Goal: Information Seeking & Learning: Learn about a topic

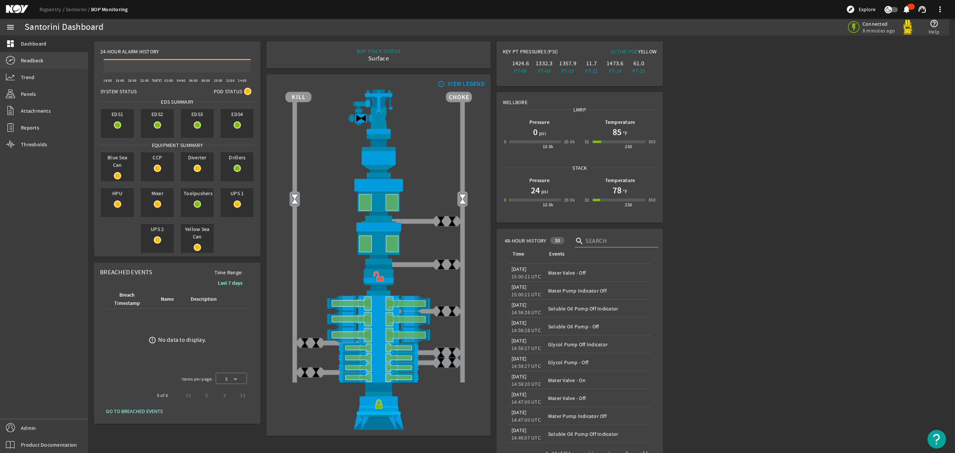
click at [37, 63] on span "Readback" at bounding box center [32, 60] width 22 height 7
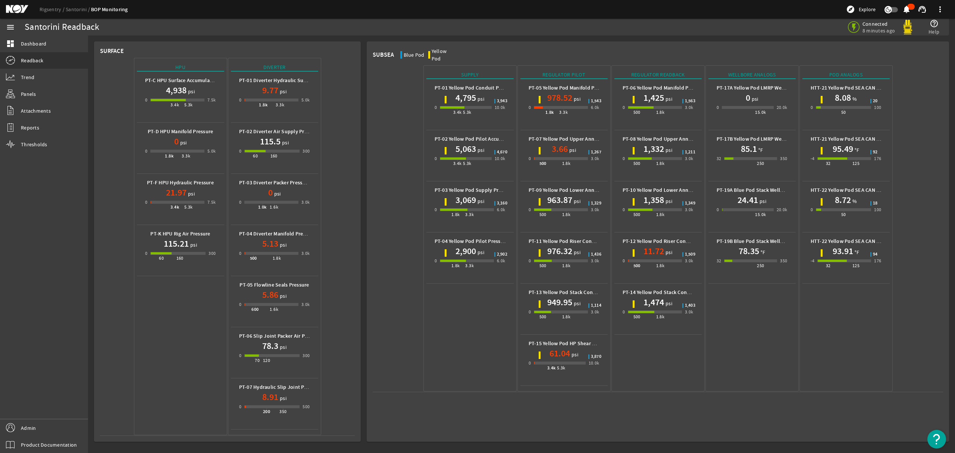
click at [474, 195] on h1 "3,069" at bounding box center [465, 200] width 21 height 12
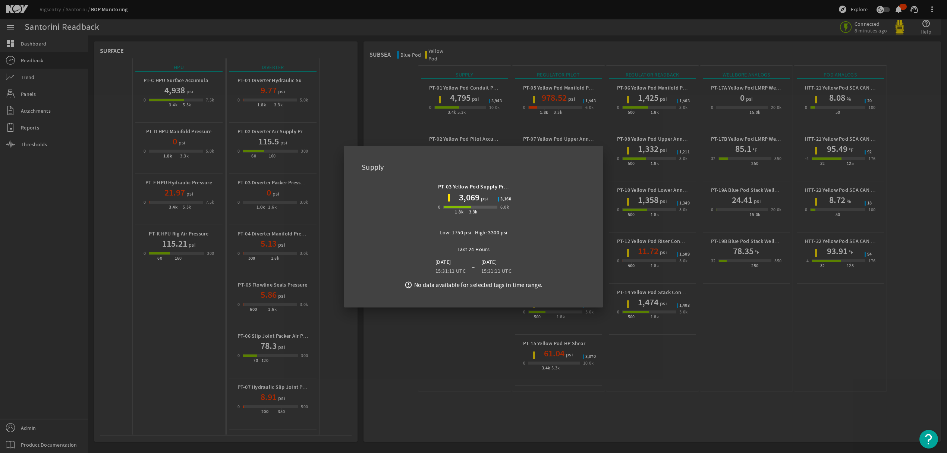
click at [736, 398] on div at bounding box center [473, 226] width 947 height 453
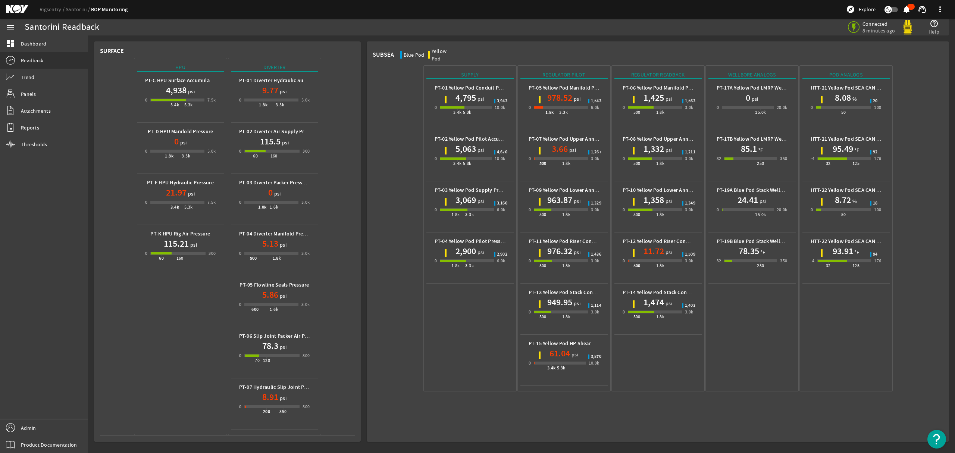
click at [467, 92] on h1 "4,795" at bounding box center [465, 98] width 21 height 12
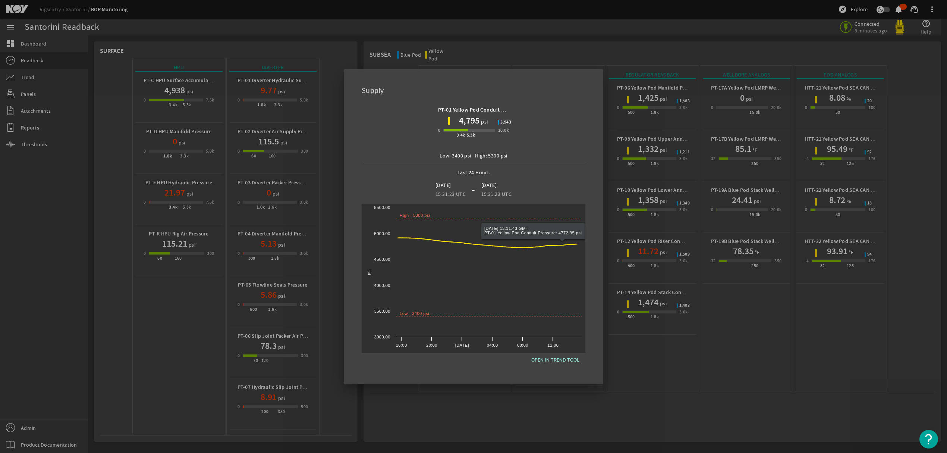
click at [424, 408] on div at bounding box center [473, 226] width 947 height 453
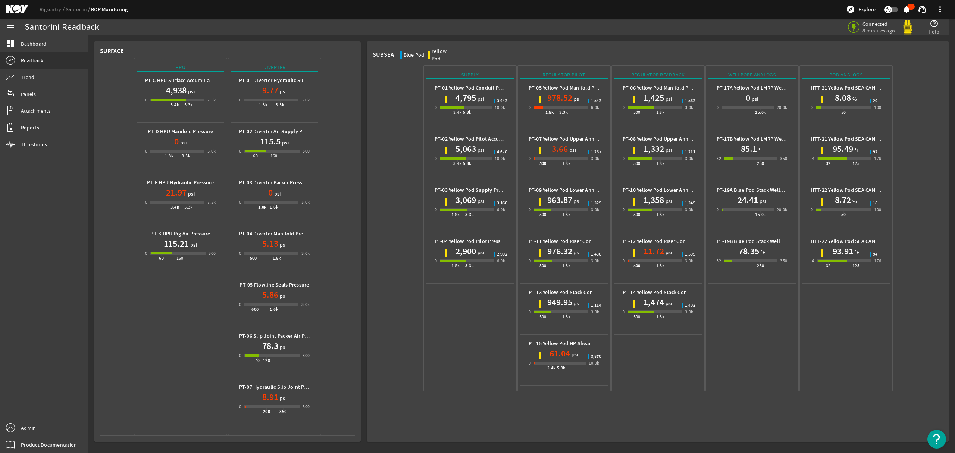
click at [470, 194] on h1 "3,069" at bounding box center [465, 200] width 21 height 12
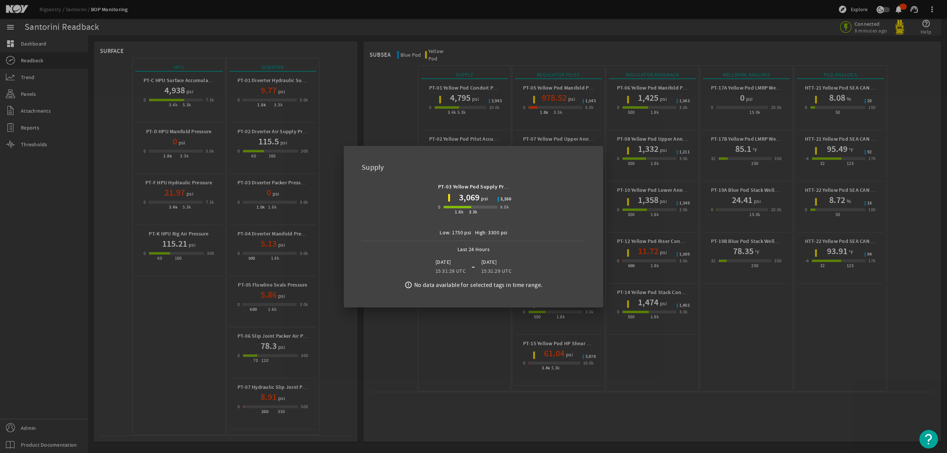
click at [733, 428] on div at bounding box center [473, 226] width 947 height 453
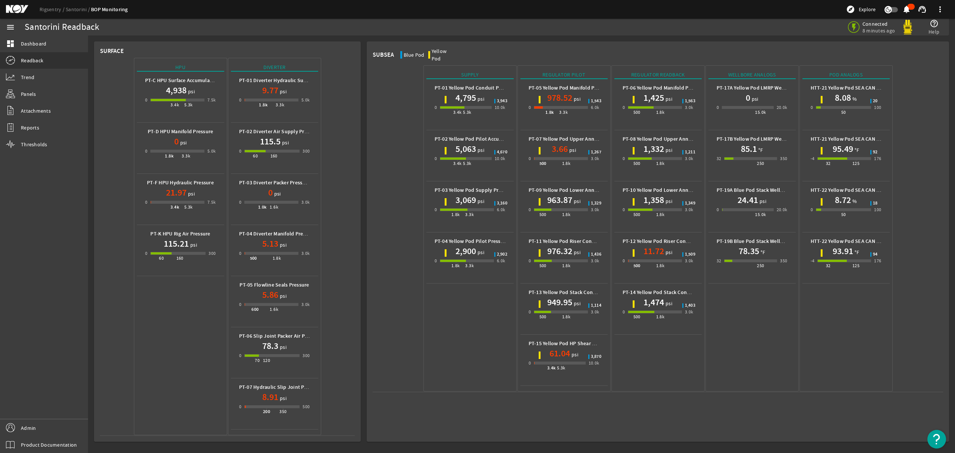
click at [505, 201] on span "3,160" at bounding box center [502, 203] width 10 height 4
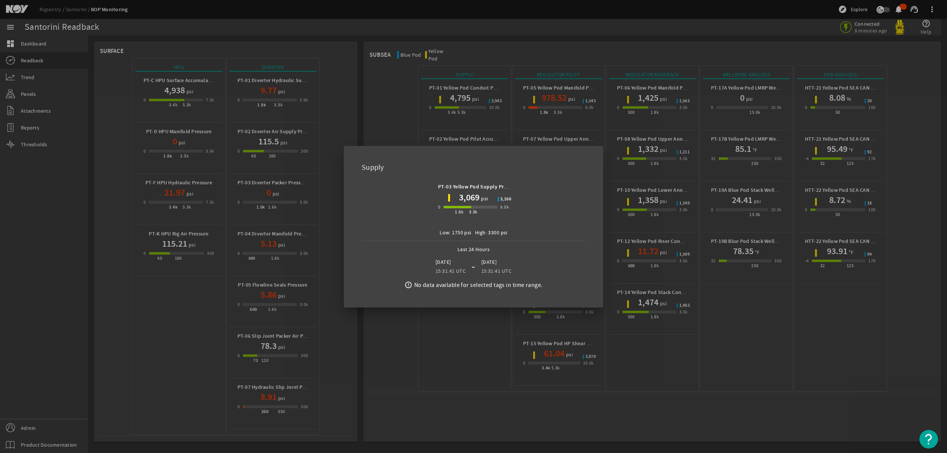
click at [431, 414] on div at bounding box center [473, 226] width 947 height 453
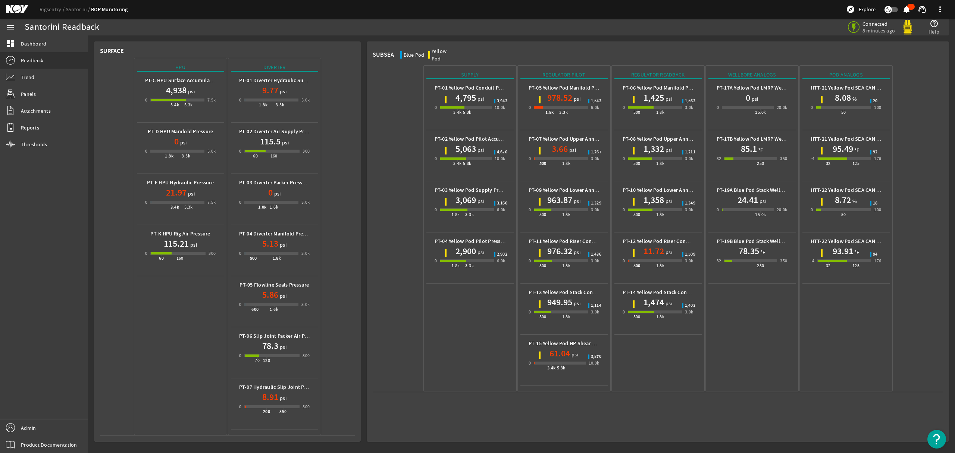
click at [462, 245] on h1 "2,900" at bounding box center [465, 251] width 21 height 12
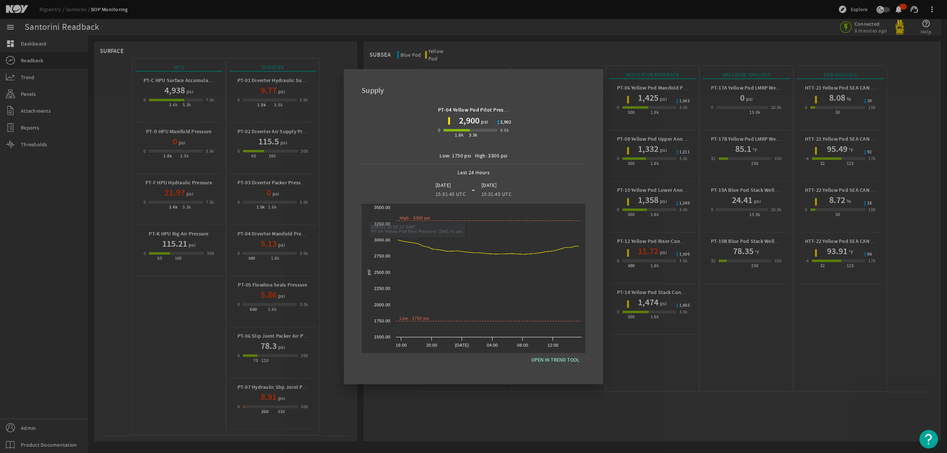
click at [436, 396] on div at bounding box center [473, 226] width 947 height 453
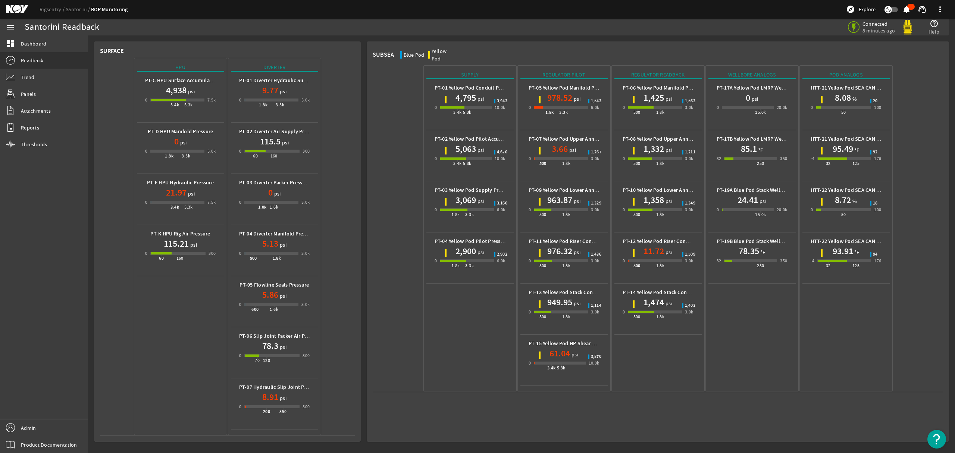
click at [562, 92] on h1 "978.52" at bounding box center [559, 98] width 25 height 12
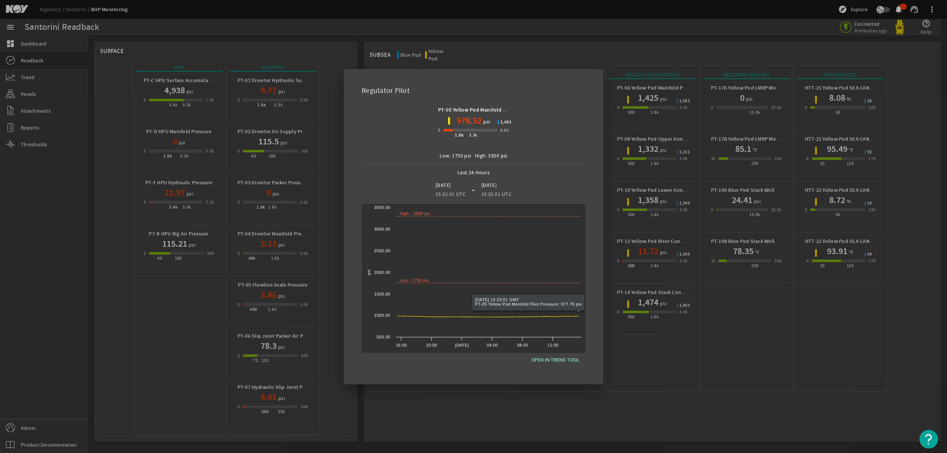
click at [516, 421] on div at bounding box center [473, 226] width 947 height 453
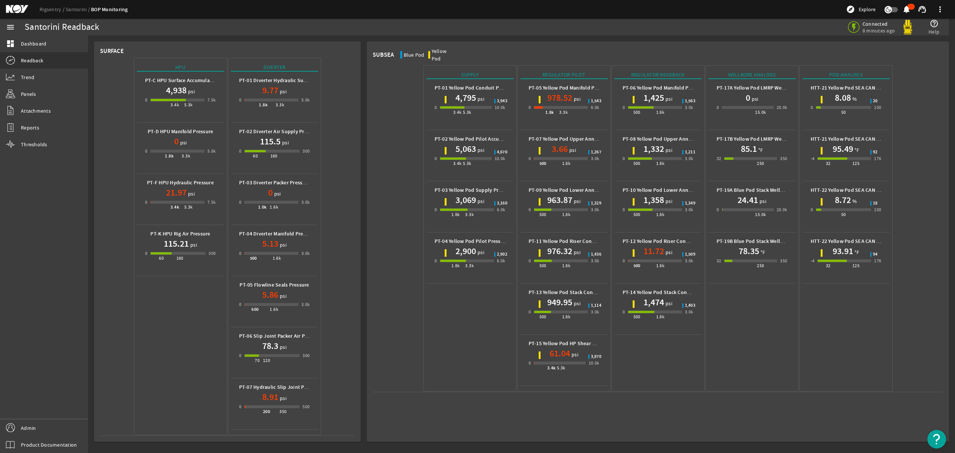
click at [574, 197] on span "psi" at bounding box center [576, 200] width 8 height 7
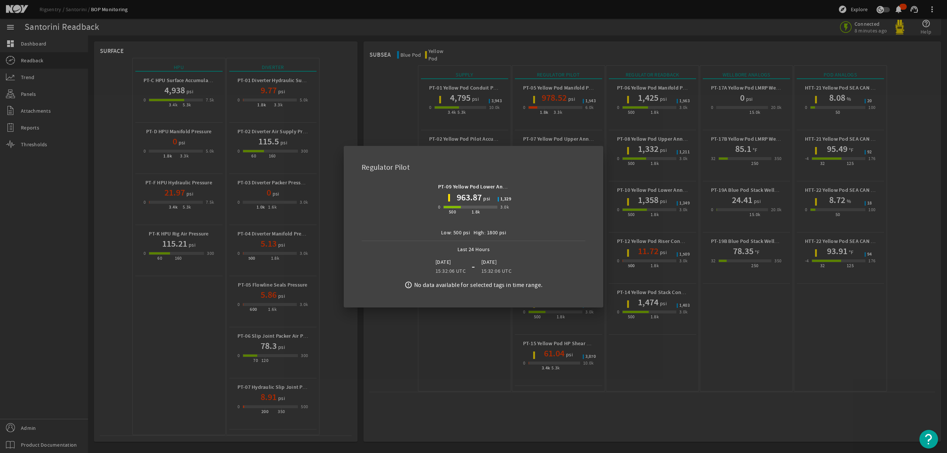
click at [481, 428] on div at bounding box center [473, 226] width 947 height 453
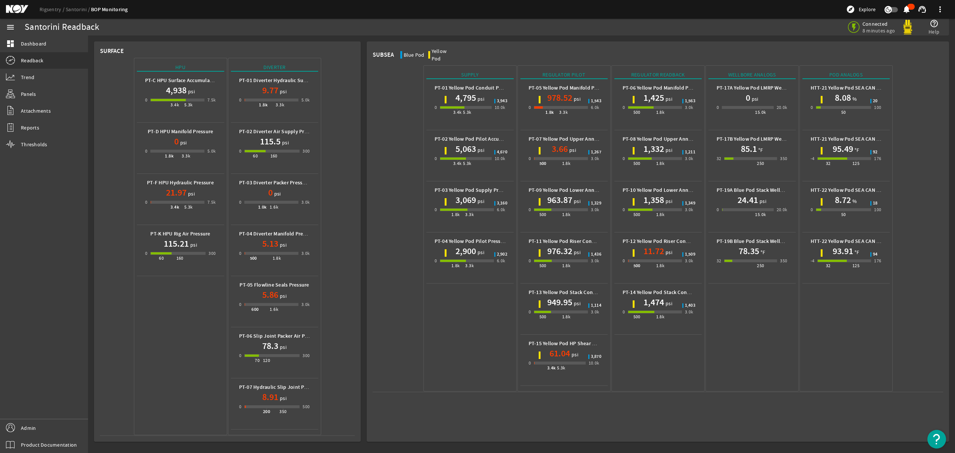
click at [466, 246] on h1 "2,900" at bounding box center [465, 251] width 21 height 12
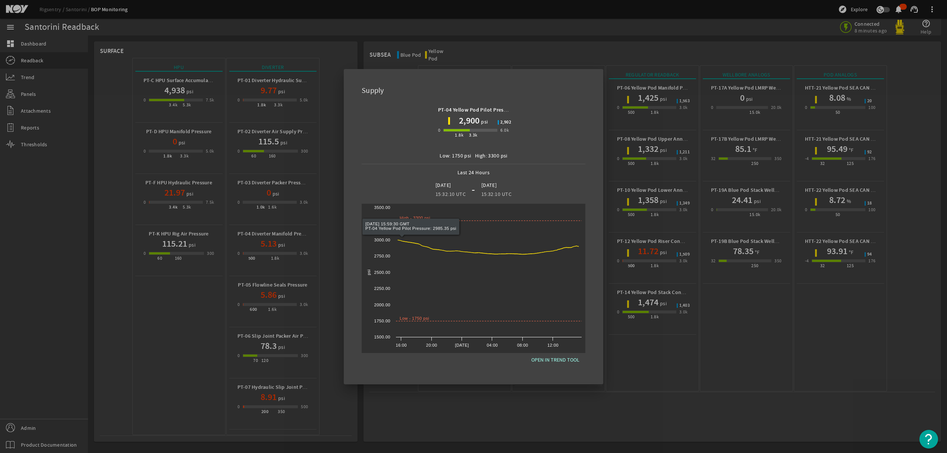
click at [445, 410] on div at bounding box center [473, 226] width 947 height 453
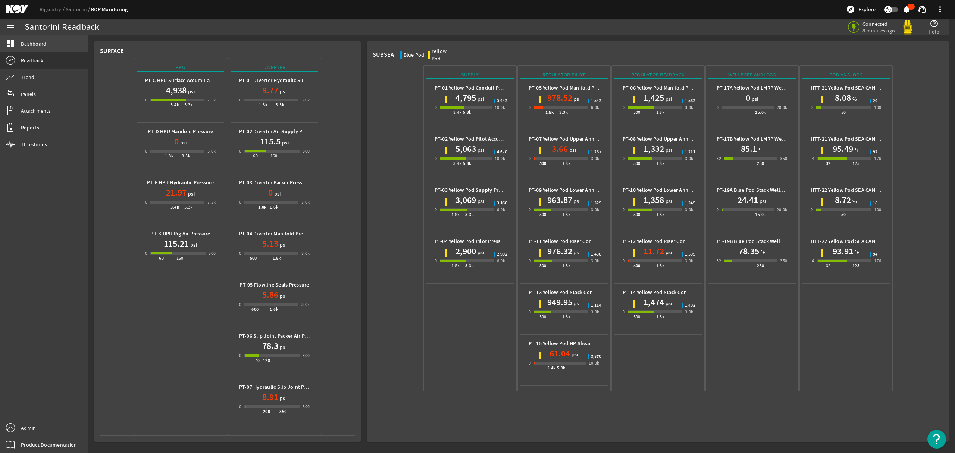
click at [39, 44] on span "Dashboard" at bounding box center [33, 43] width 25 height 7
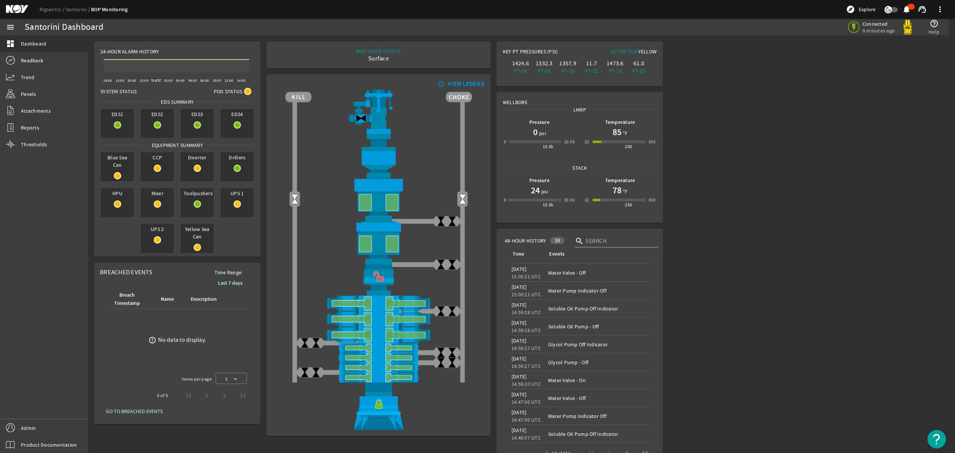
scroll to position [22, 0]
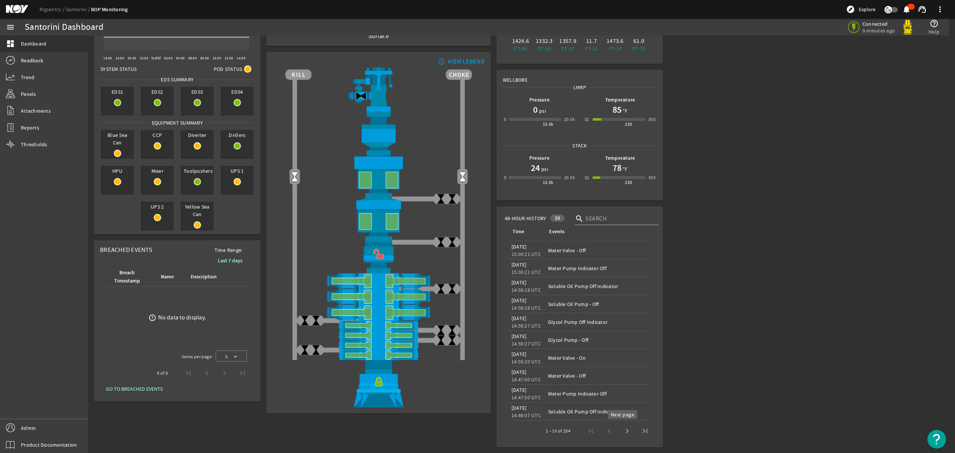
click at [624, 428] on span "Next page" at bounding box center [627, 431] width 18 height 18
click at [621, 431] on span "Next page" at bounding box center [627, 431] width 18 height 18
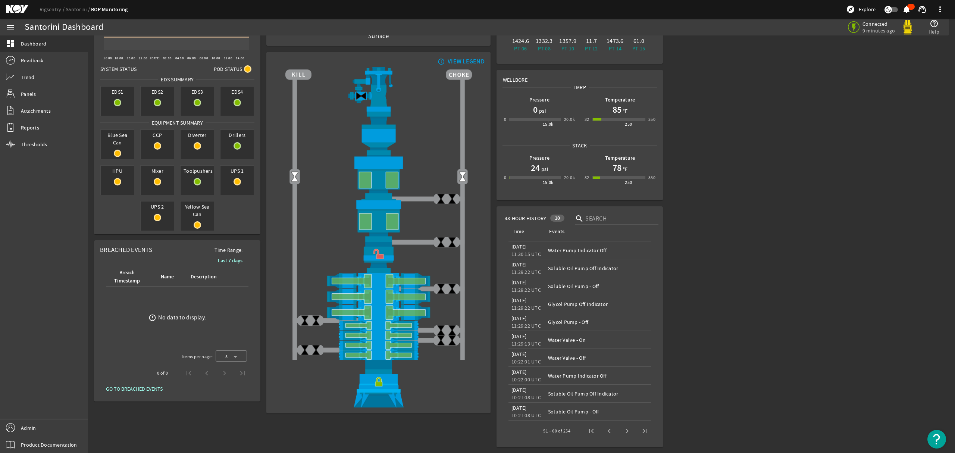
click at [621, 431] on span "Next page" at bounding box center [627, 431] width 18 height 18
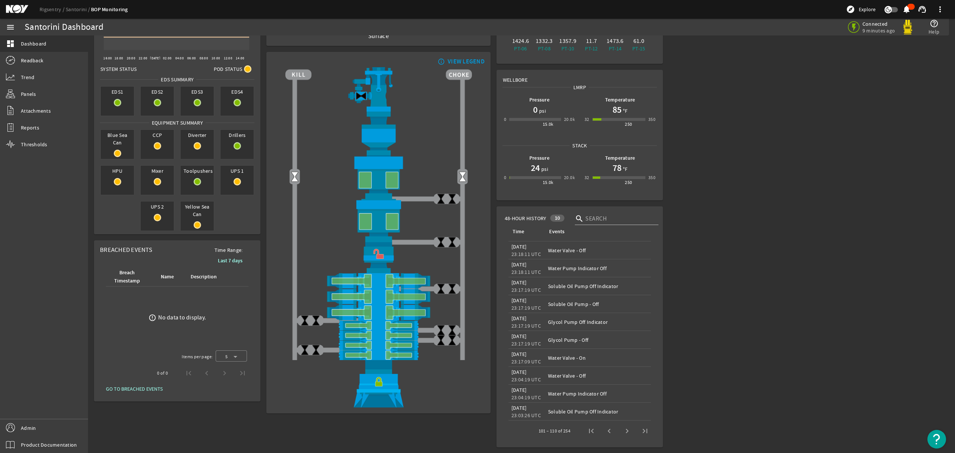
click at [621, 431] on span "Next page" at bounding box center [627, 431] width 18 height 18
click at [622, 430] on span "Next page" at bounding box center [627, 431] width 18 height 18
click at [624, 430] on span "Next page" at bounding box center [627, 431] width 18 height 18
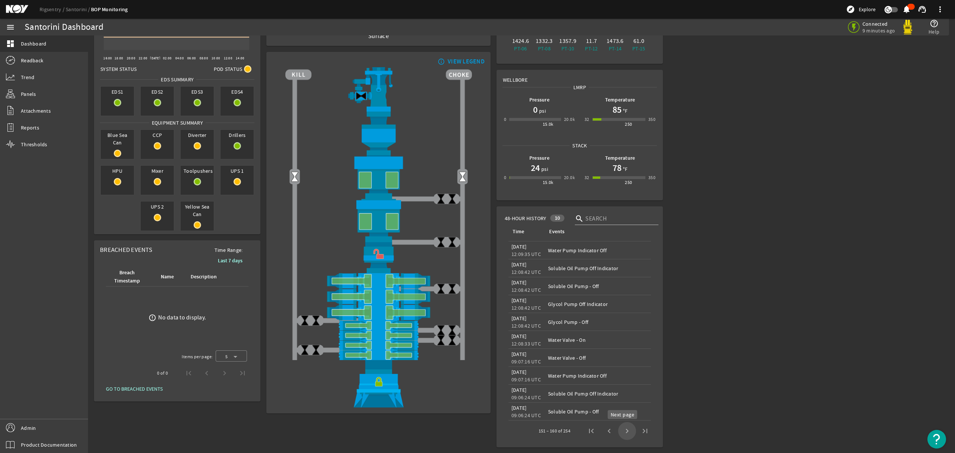
click at [621, 429] on span "Next page" at bounding box center [627, 431] width 18 height 18
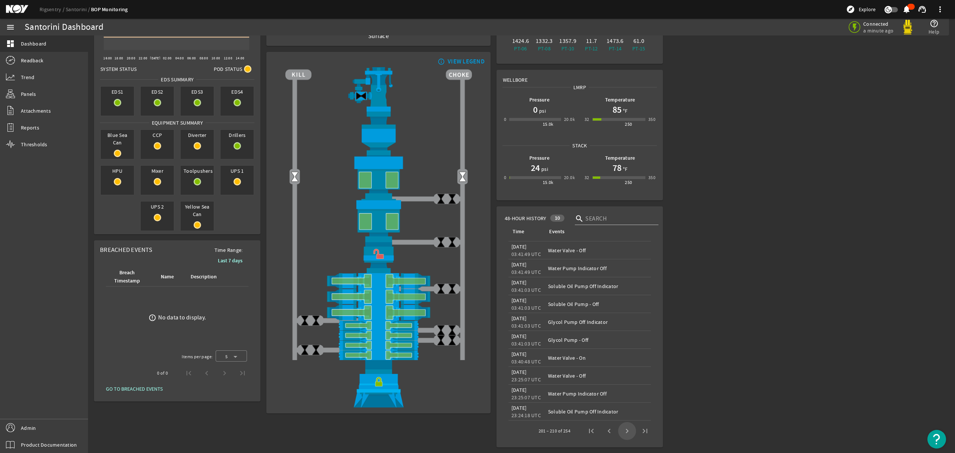
click at [621, 429] on span "Next page" at bounding box center [627, 431] width 18 height 18
click at [735, 307] on rigsentry-main-dashboard "Santorini Dashboard Connected a minute ago help_outline Help 24-Hour Alarm Hist…" at bounding box center [521, 233] width 867 height 440
click at [620, 431] on span "Next page" at bounding box center [627, 431] width 18 height 18
click at [623, 430] on span "Next page" at bounding box center [627, 431] width 18 height 18
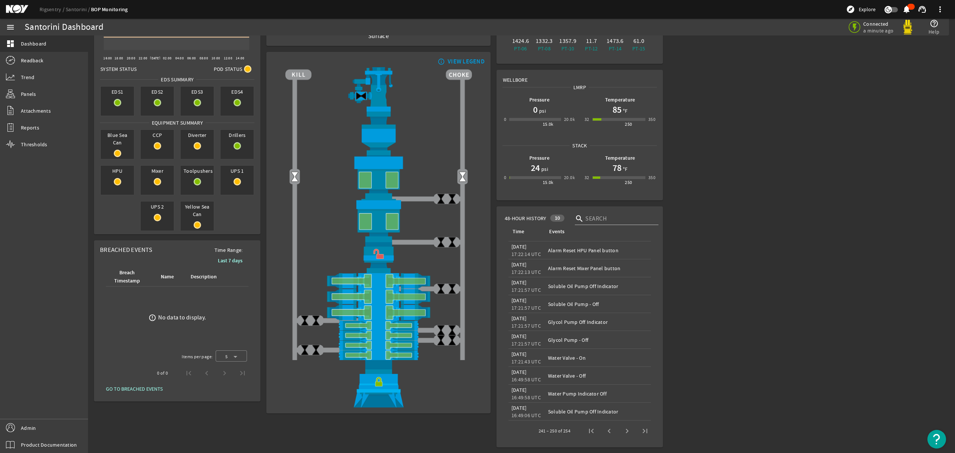
click at [623, 430] on span "Next page" at bounding box center [627, 431] width 18 height 18
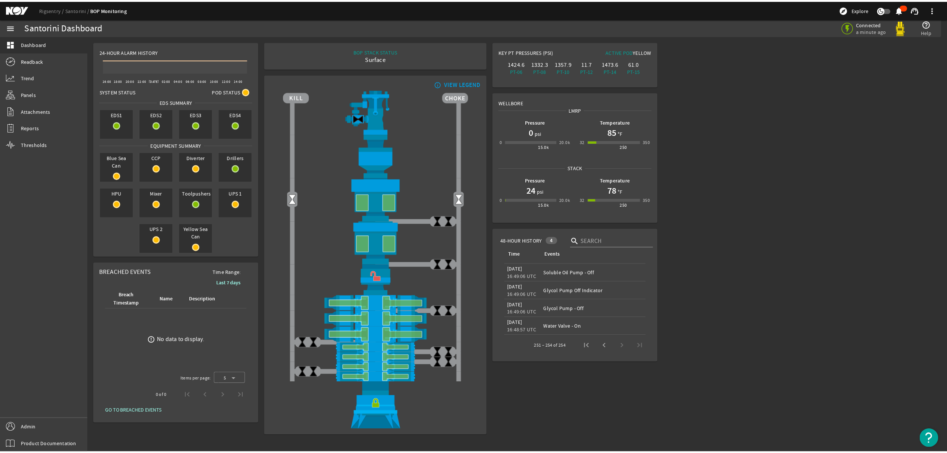
scroll to position [0, 0]
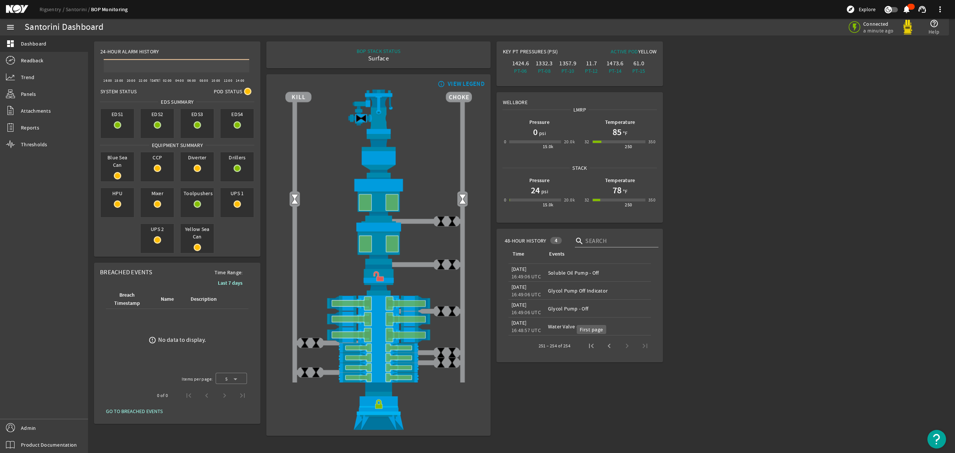
click at [591, 346] on span "First page" at bounding box center [591, 346] width 18 height 18
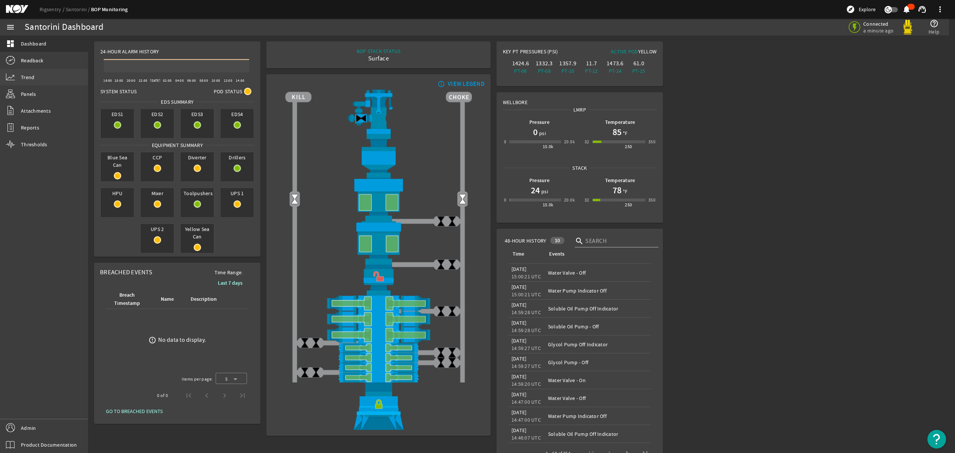
click at [32, 70] on link "Trend" at bounding box center [44, 77] width 88 height 16
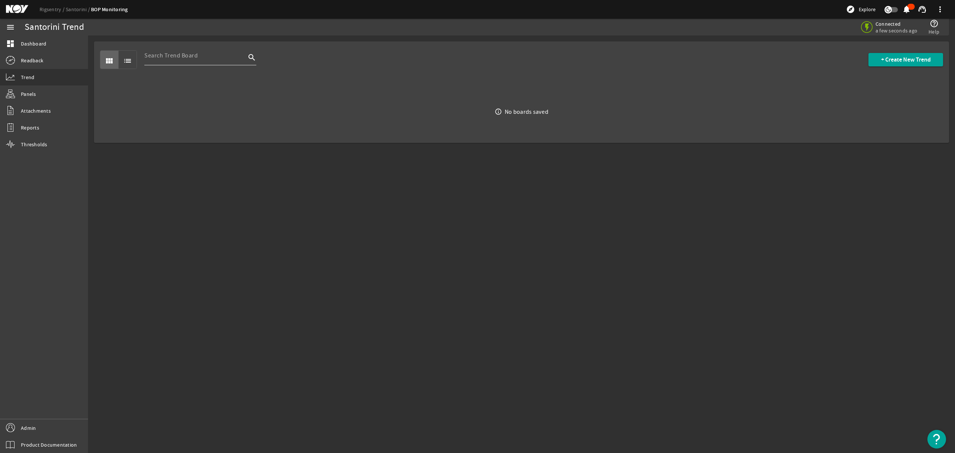
click at [188, 57] on input at bounding box center [194, 55] width 101 height 9
click at [924, 60] on span "+ Create New Trend" at bounding box center [906, 59] width 50 height 7
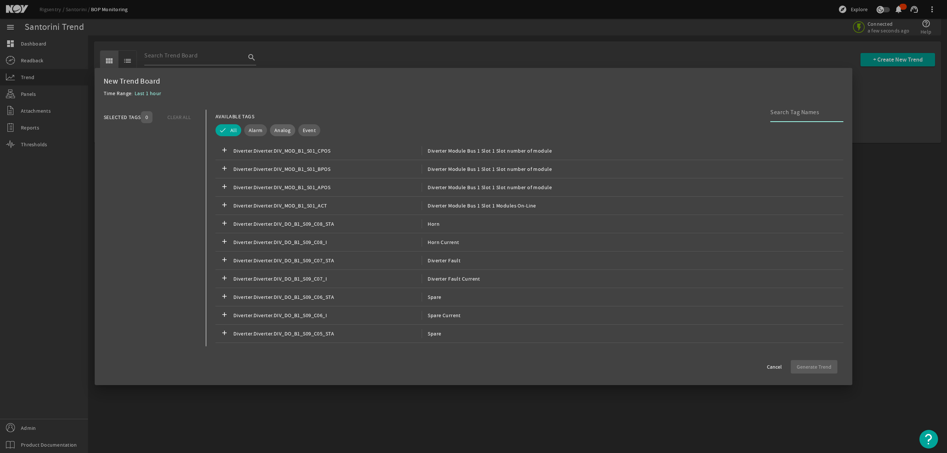
click at [280, 131] on span "Analog" at bounding box center [282, 129] width 16 height 7
click at [808, 114] on input at bounding box center [803, 112] width 67 height 9
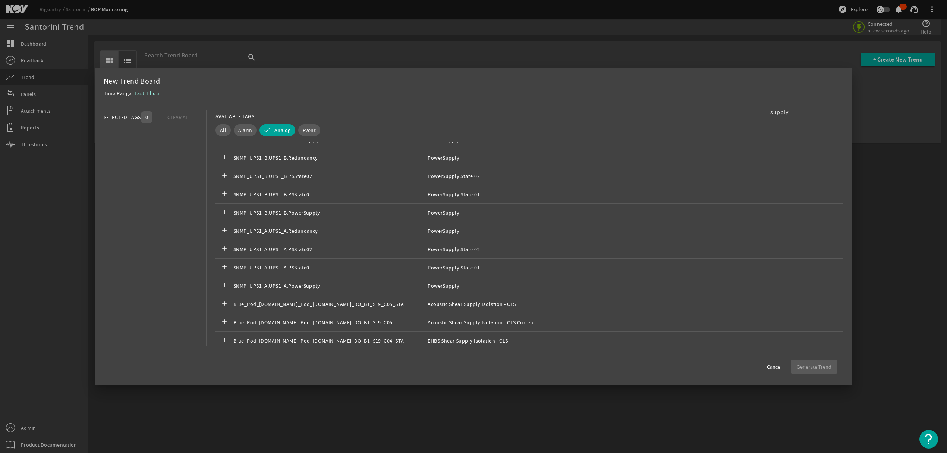
scroll to position [1298, 0]
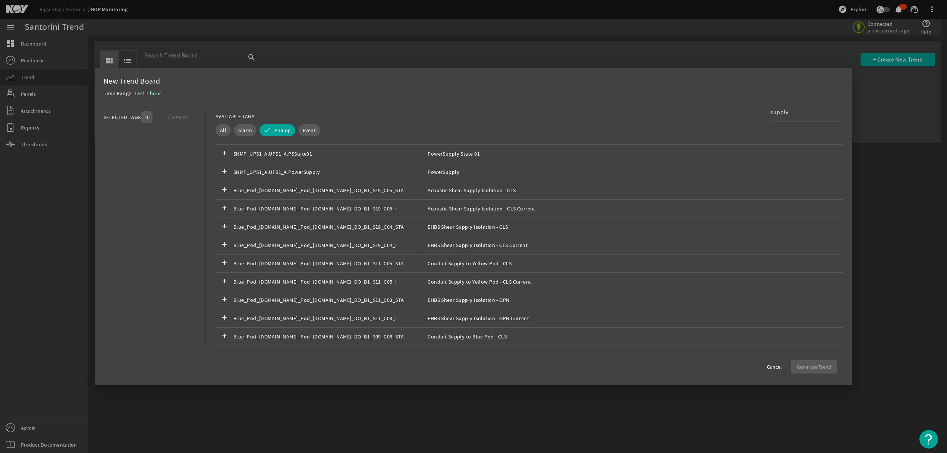
click at [798, 111] on input "supply" at bounding box center [803, 112] width 67 height 9
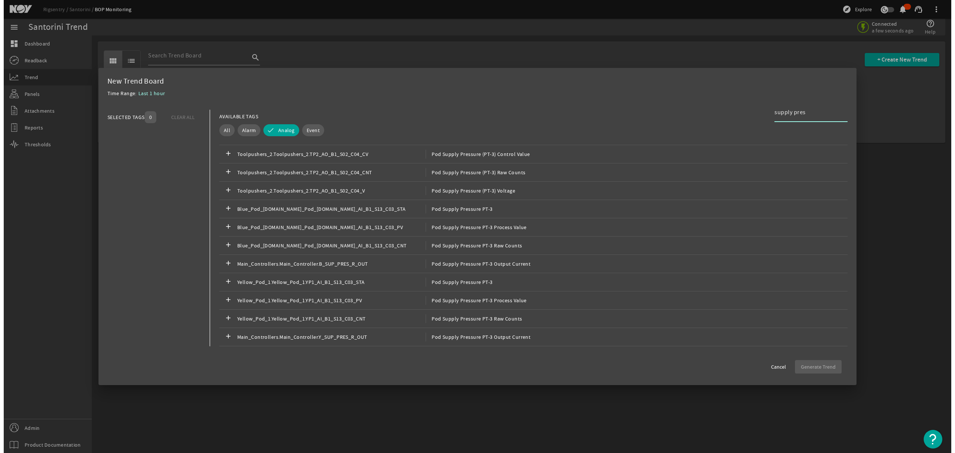
scroll to position [90, 0]
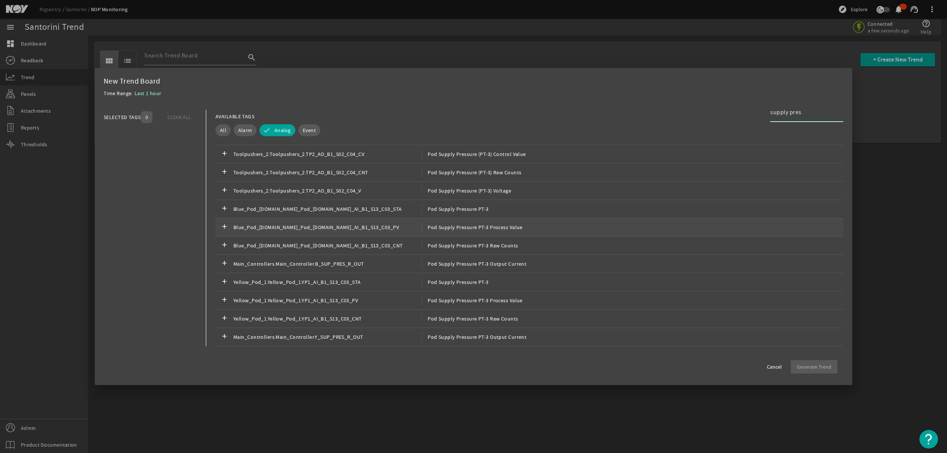
type input "supply pres"
click at [515, 221] on div "add Blue_Pod_[DOMAIN_NAME]_Pod_[DOMAIN_NAME]_AI_B1_S13_C03_PV Pod Supply Pressu…" at bounding box center [530, 227] width 628 height 18
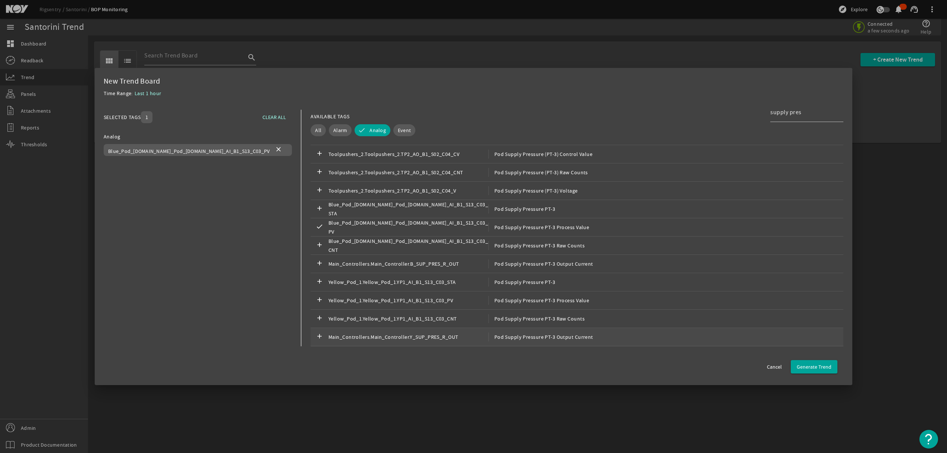
click at [495, 335] on span "Pod Supply Pressure PT-3 Output Current" at bounding box center [541, 336] width 105 height 9
click at [535, 298] on span "Pod Supply Pressure PT-3 Process Value" at bounding box center [539, 300] width 101 height 9
click at [549, 260] on span "Pod Supply Pressure PT-3 Output Current" at bounding box center [541, 263] width 105 height 9
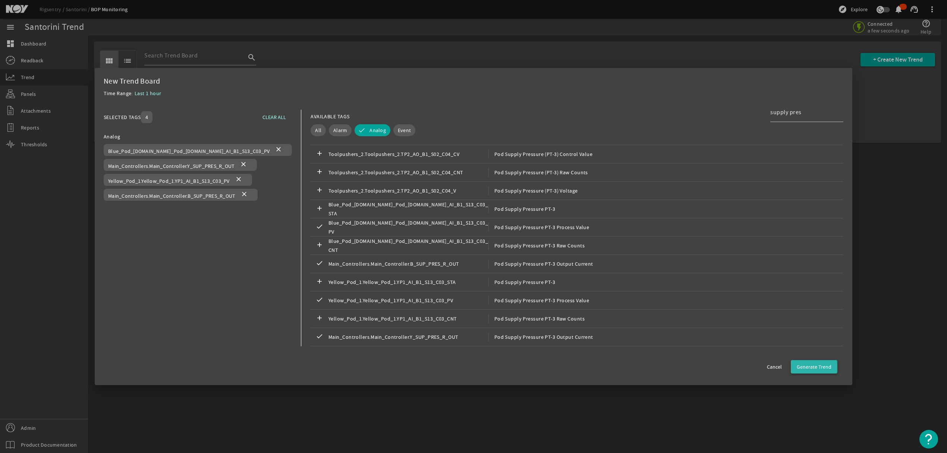
click at [813, 367] on span "Generate Trend" at bounding box center [814, 366] width 35 height 7
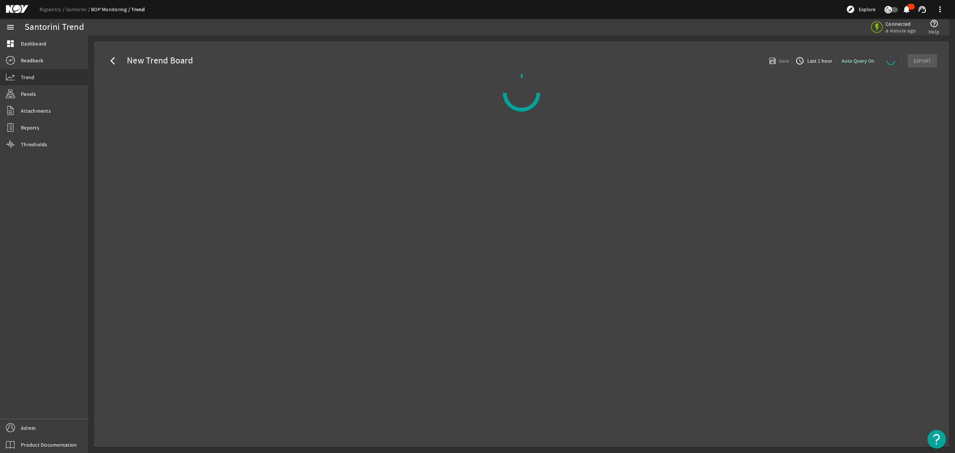
select select "ALL"
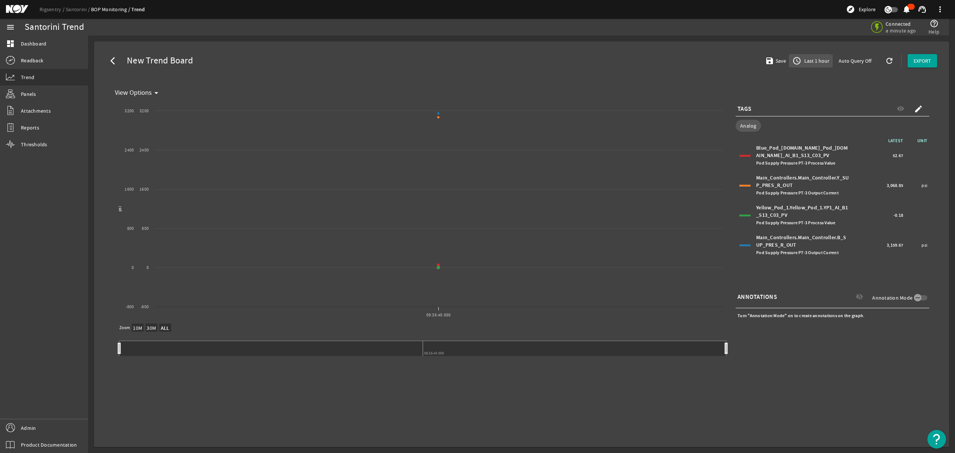
click at [809, 64] on span "Last 1 hour" at bounding box center [816, 60] width 26 height 7
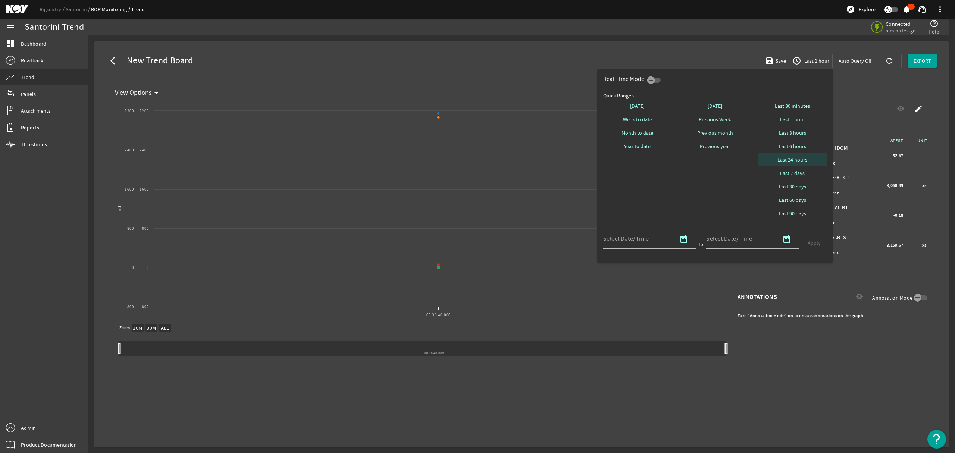
click at [794, 156] on span at bounding box center [792, 160] width 69 height 18
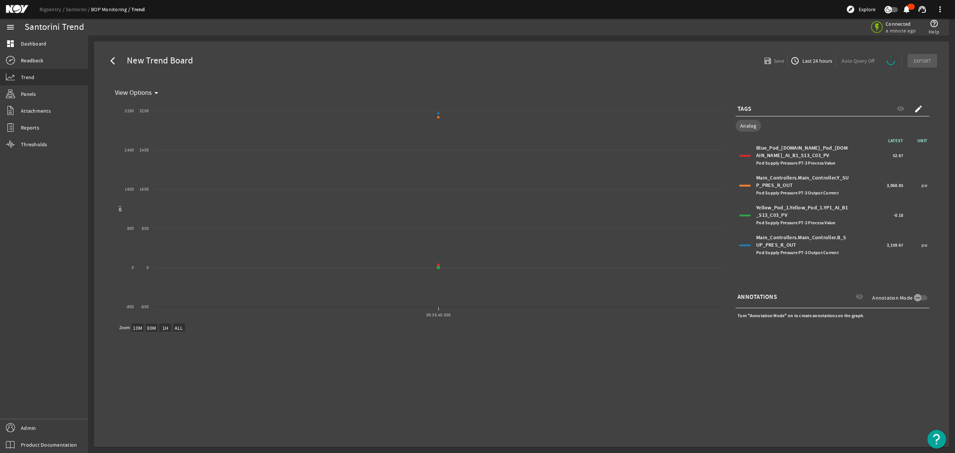
select select "ALL"
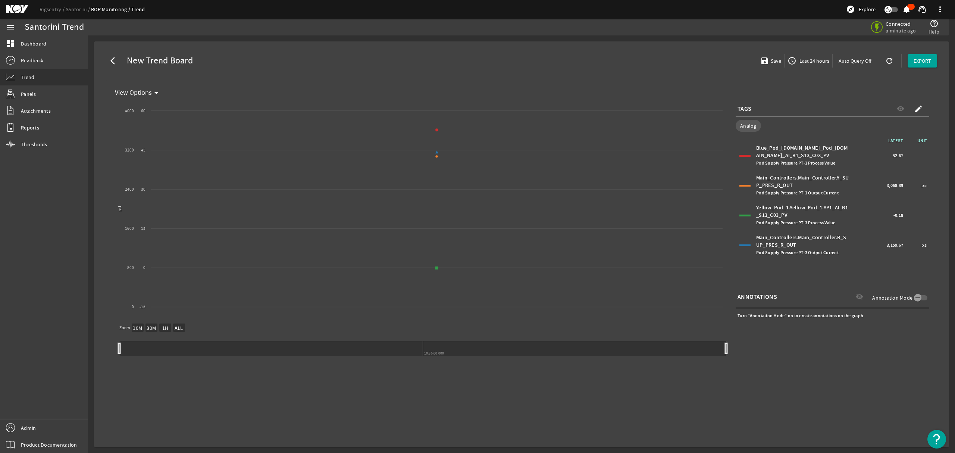
click at [811, 60] on span "Last 24 hours" at bounding box center [813, 60] width 31 height 7
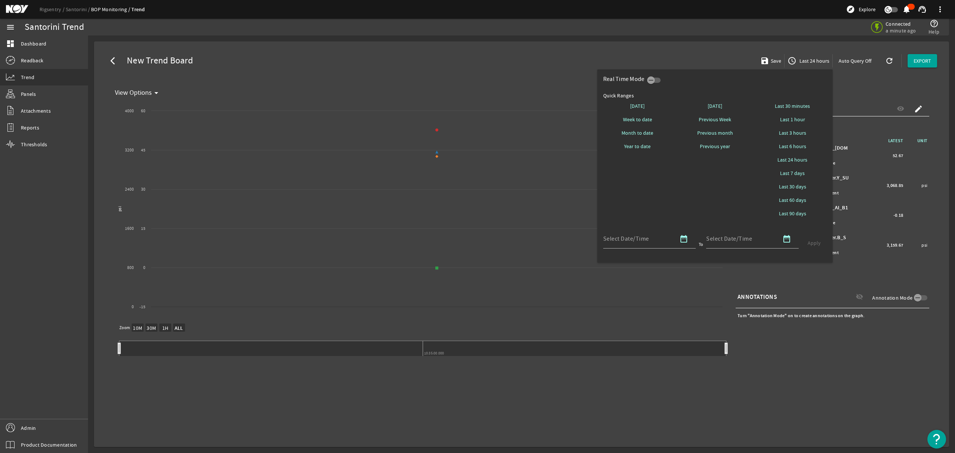
click at [796, 174] on span "Last 7 days" at bounding box center [792, 172] width 25 height 7
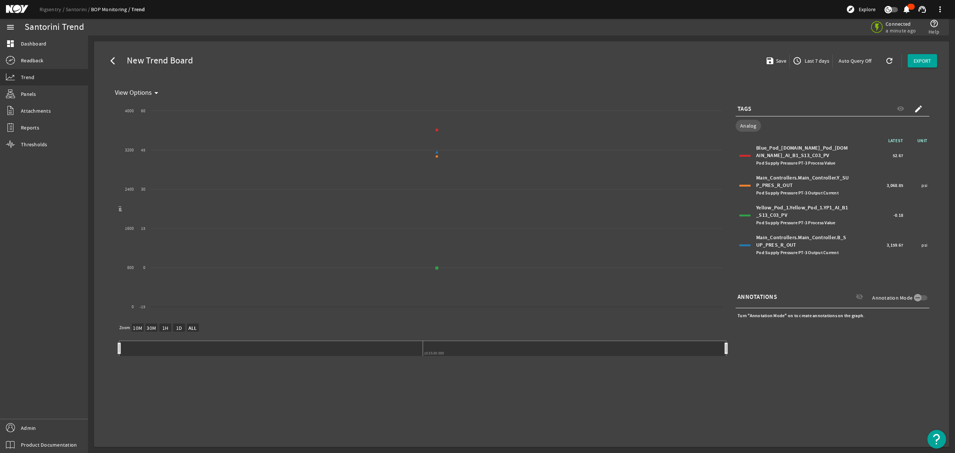
click at [891, 61] on mat-icon "refresh" at bounding box center [888, 60] width 6 height 9
select select "ALL"
click at [816, 57] on span "Last 7 days" at bounding box center [816, 60] width 26 height 7
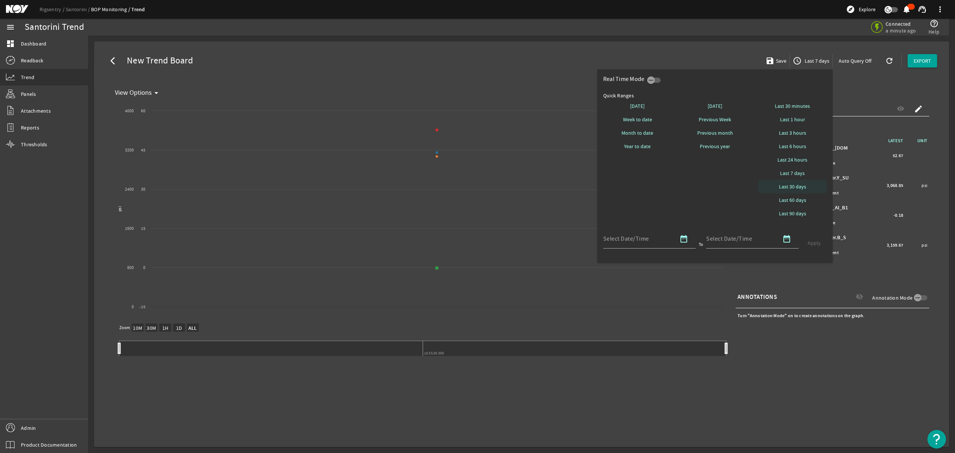
click at [799, 181] on span at bounding box center [792, 187] width 69 height 18
select select "10M"
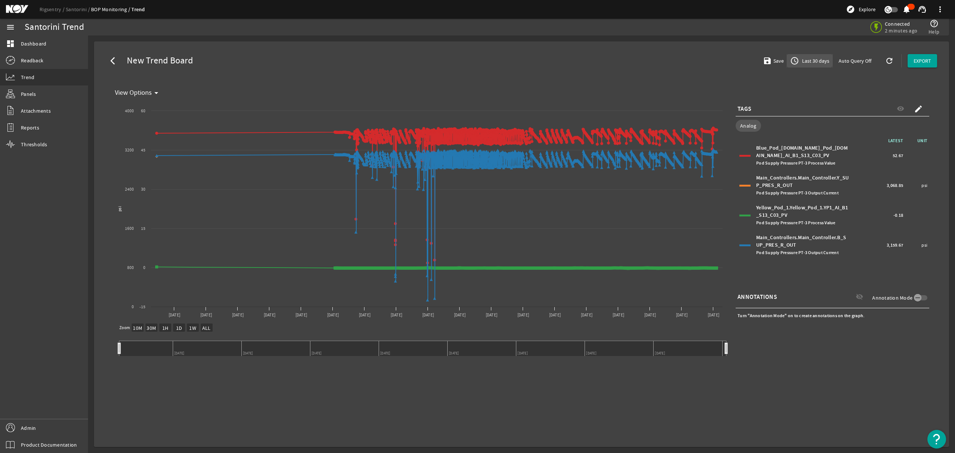
click at [807, 56] on span "button" at bounding box center [809, 61] width 45 height 18
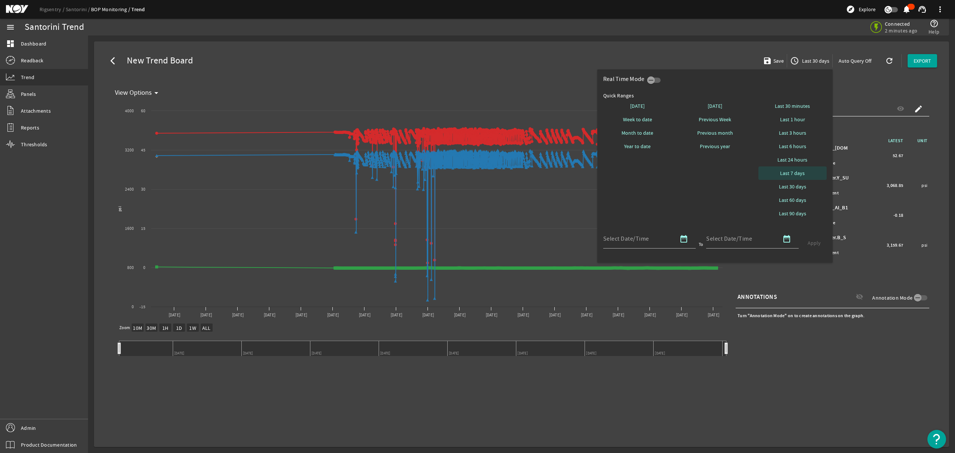
click at [793, 175] on span "Last 7 days" at bounding box center [792, 172] width 25 height 7
select select "ALL"
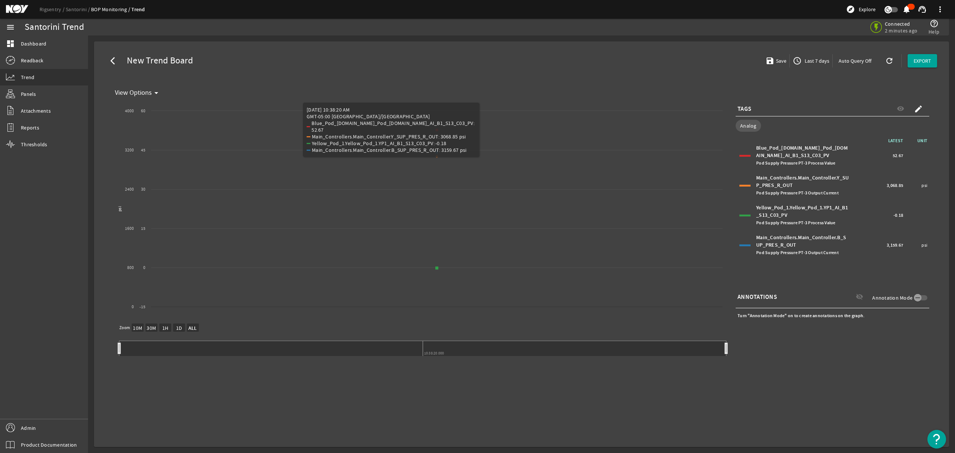
click at [585, 70] on div "arrow_back_ios New Trend Board save Save access_time Last 7 days Auto Query Off…" at bounding box center [521, 60] width 843 height 27
click at [942, 8] on span at bounding box center [940, 9] width 18 height 18
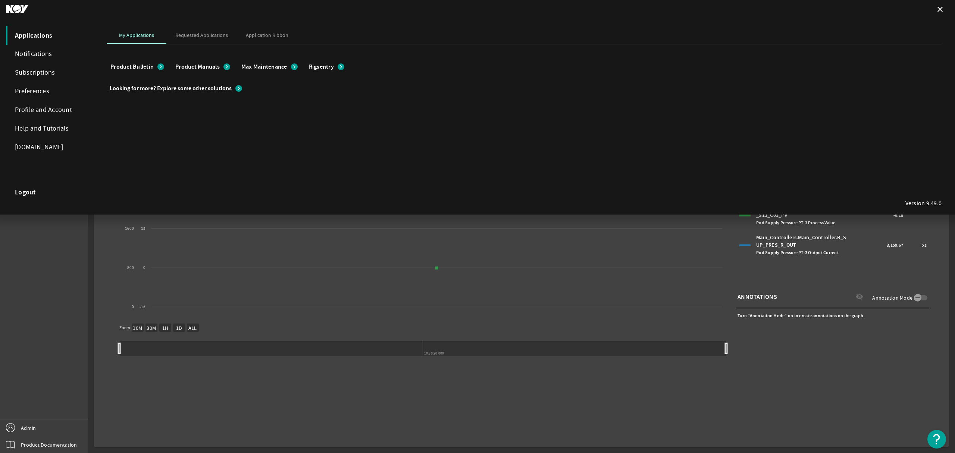
click at [24, 194] on strong "Logout" at bounding box center [25, 191] width 21 height 7
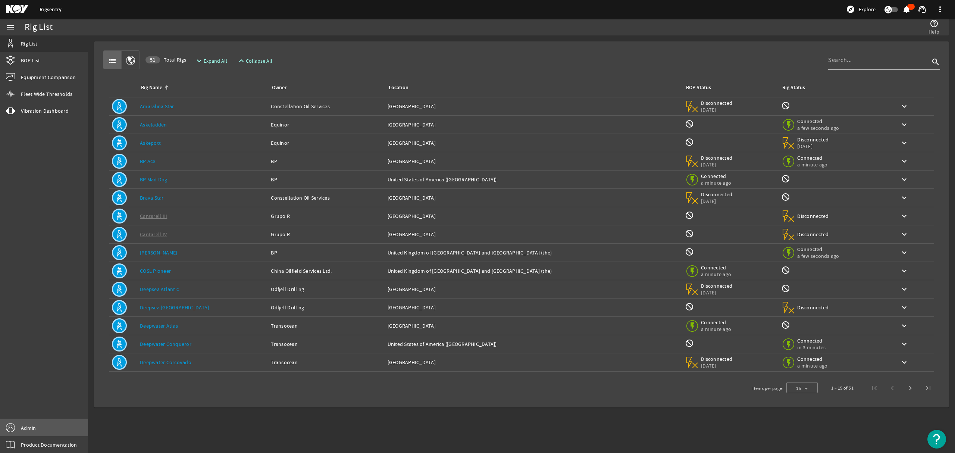
click at [29, 425] on span "Admin" at bounding box center [28, 427] width 15 height 7
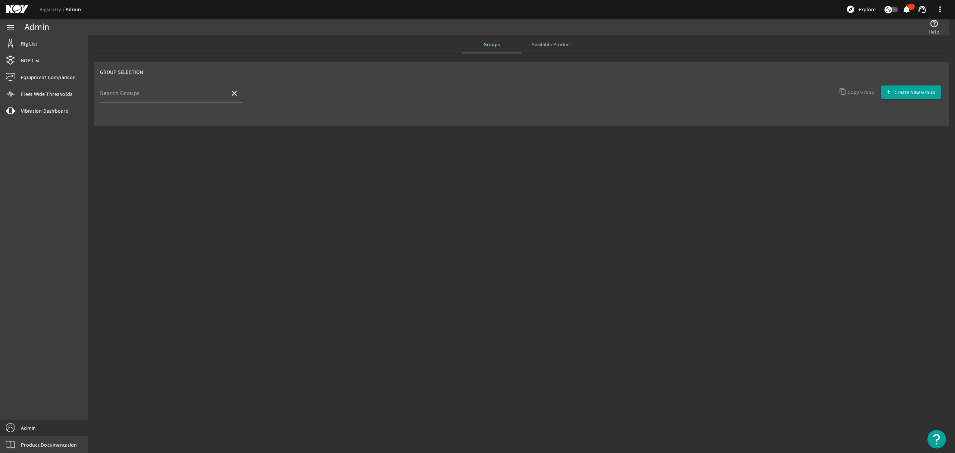
click at [148, 91] on div "Search Groups" at bounding box center [162, 93] width 124 height 19
type input "sa"
click at [126, 117] on span "Saipem" at bounding box center [116, 115] width 20 height 7
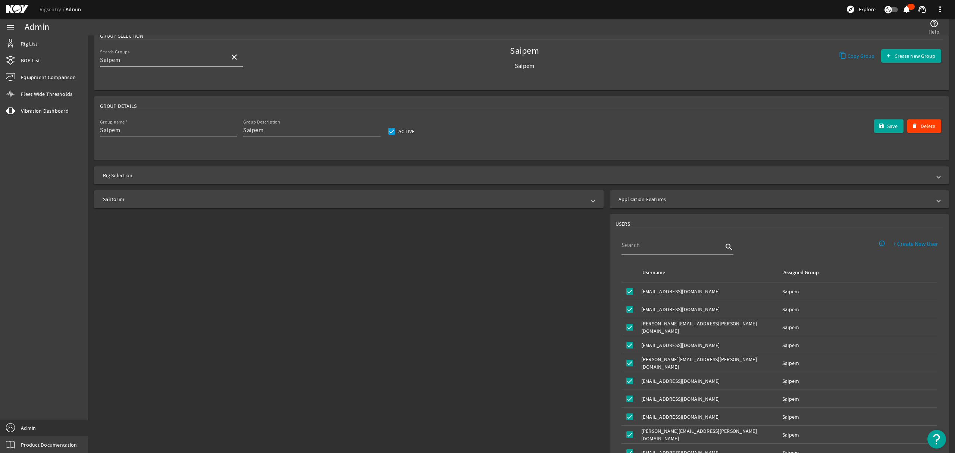
scroll to position [75, 0]
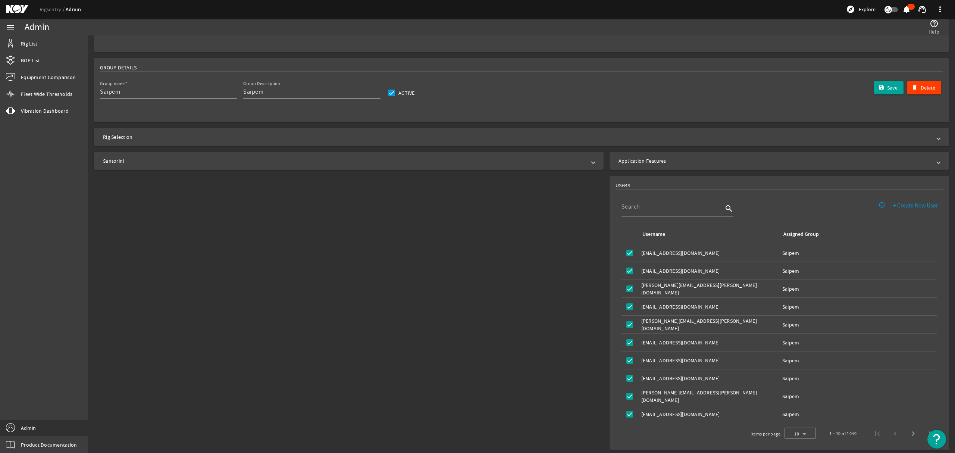
click at [12, 7] on mat-icon at bounding box center [23, 9] width 34 height 9
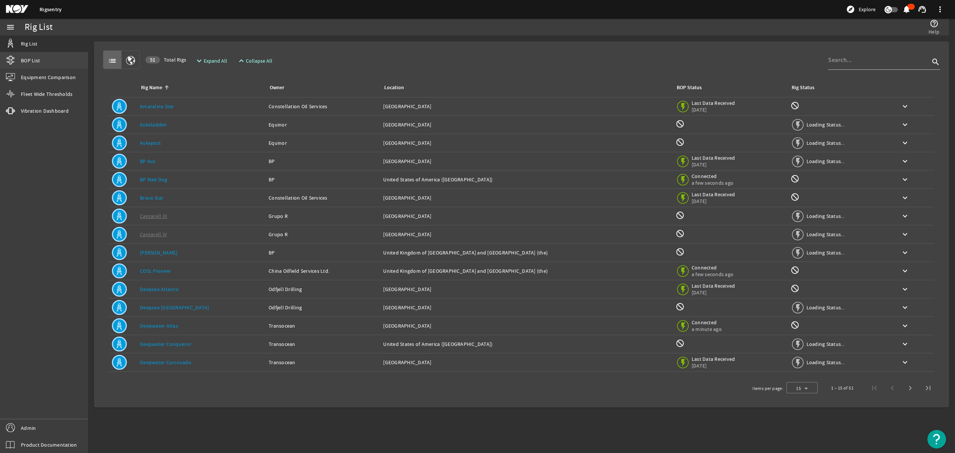
click at [35, 57] on span "BOP List" at bounding box center [30, 60] width 19 height 7
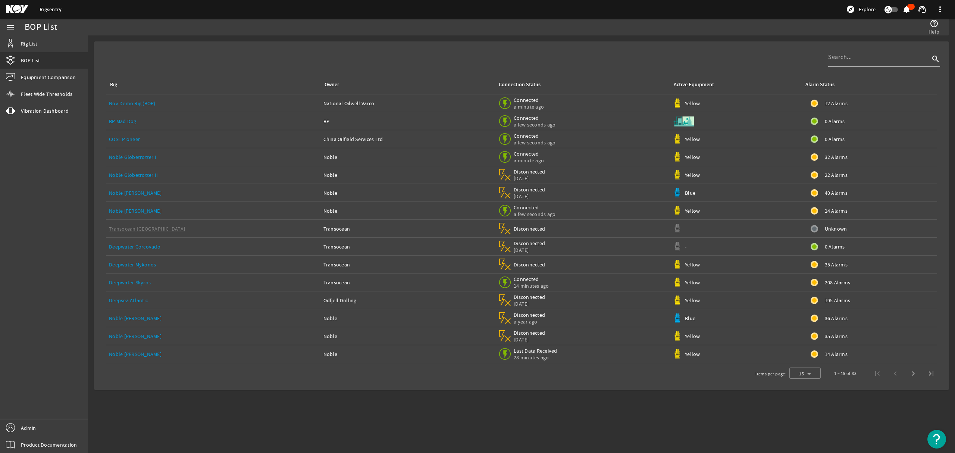
click at [15, 8] on mat-icon at bounding box center [23, 9] width 34 height 9
